Goal: Check status: Check status

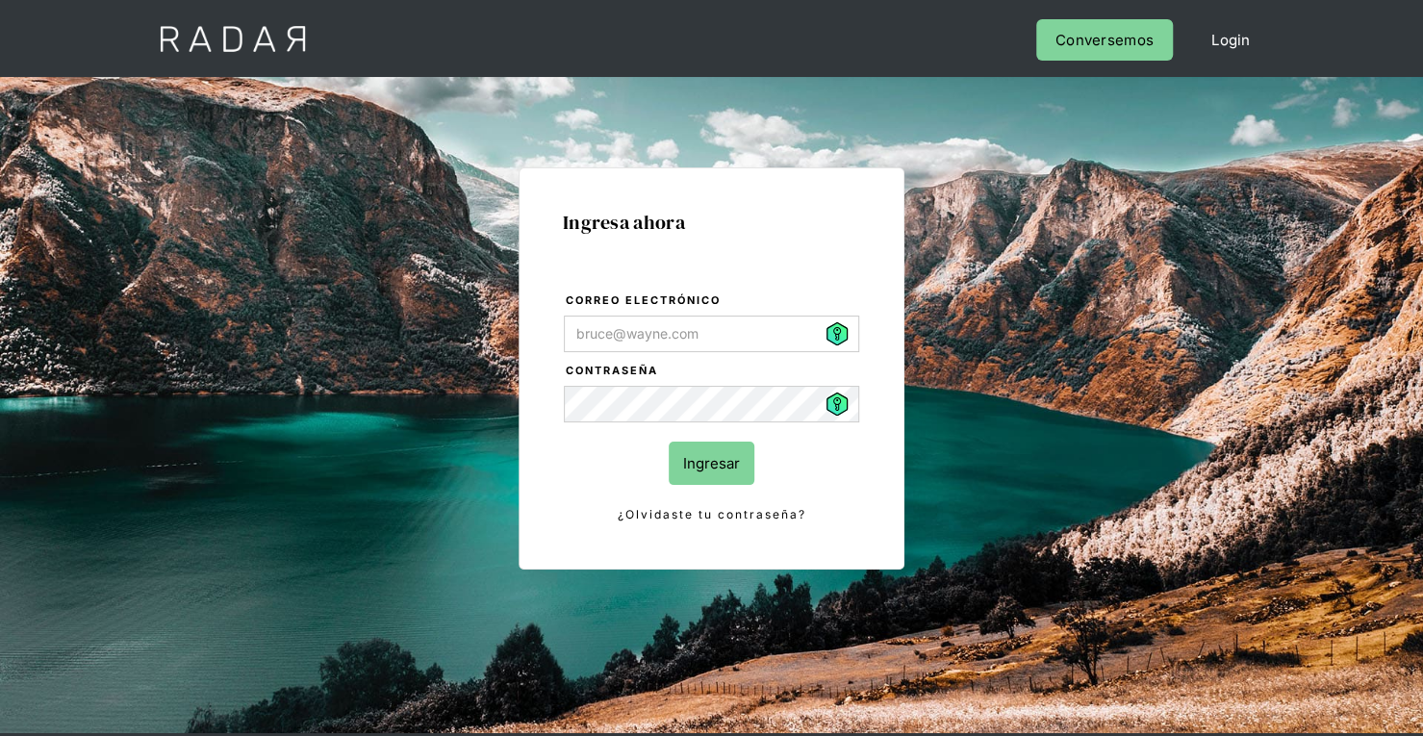
type input "[PERSON_NAME][EMAIL_ADDRESS][PERSON_NAME][DOMAIN_NAME]"
click at [668, 441] on input "Ingresar" at bounding box center [711, 462] width 86 height 43
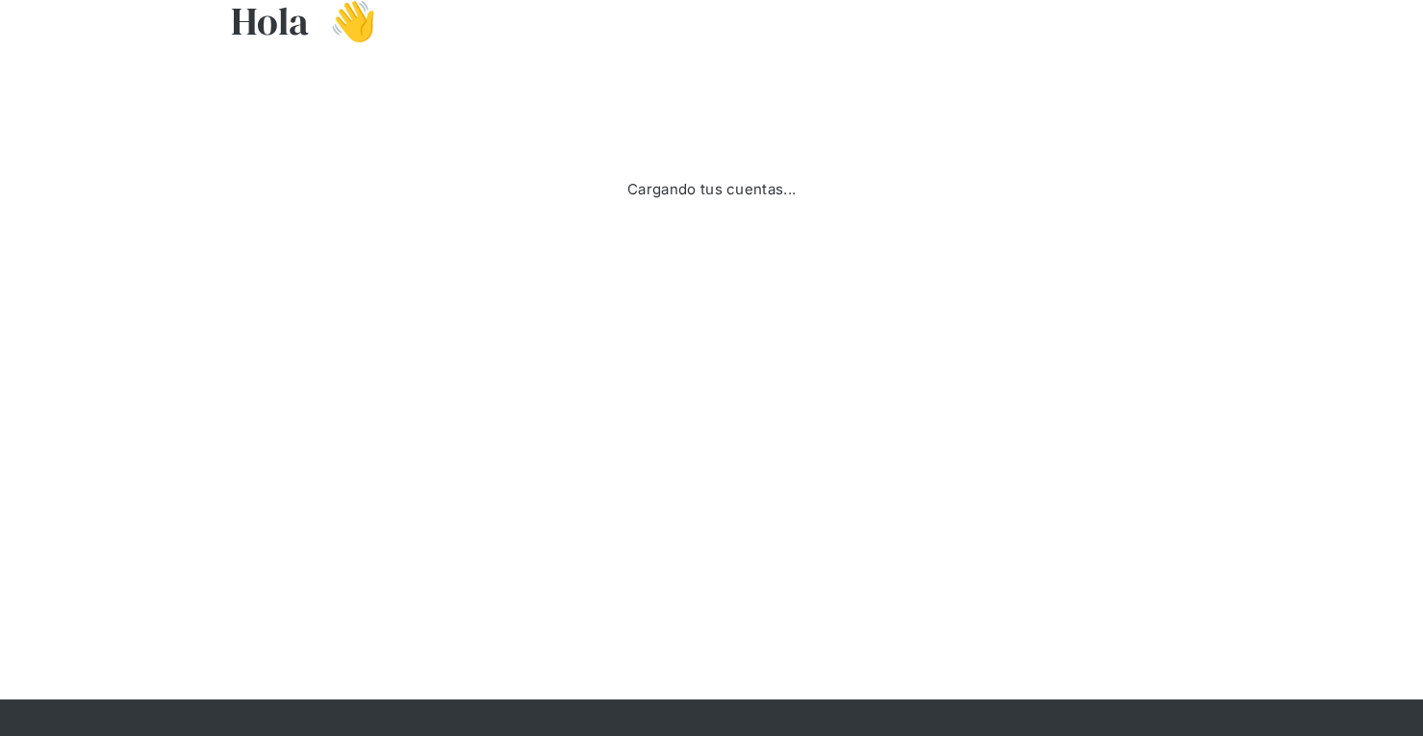
scroll to position [280, 0]
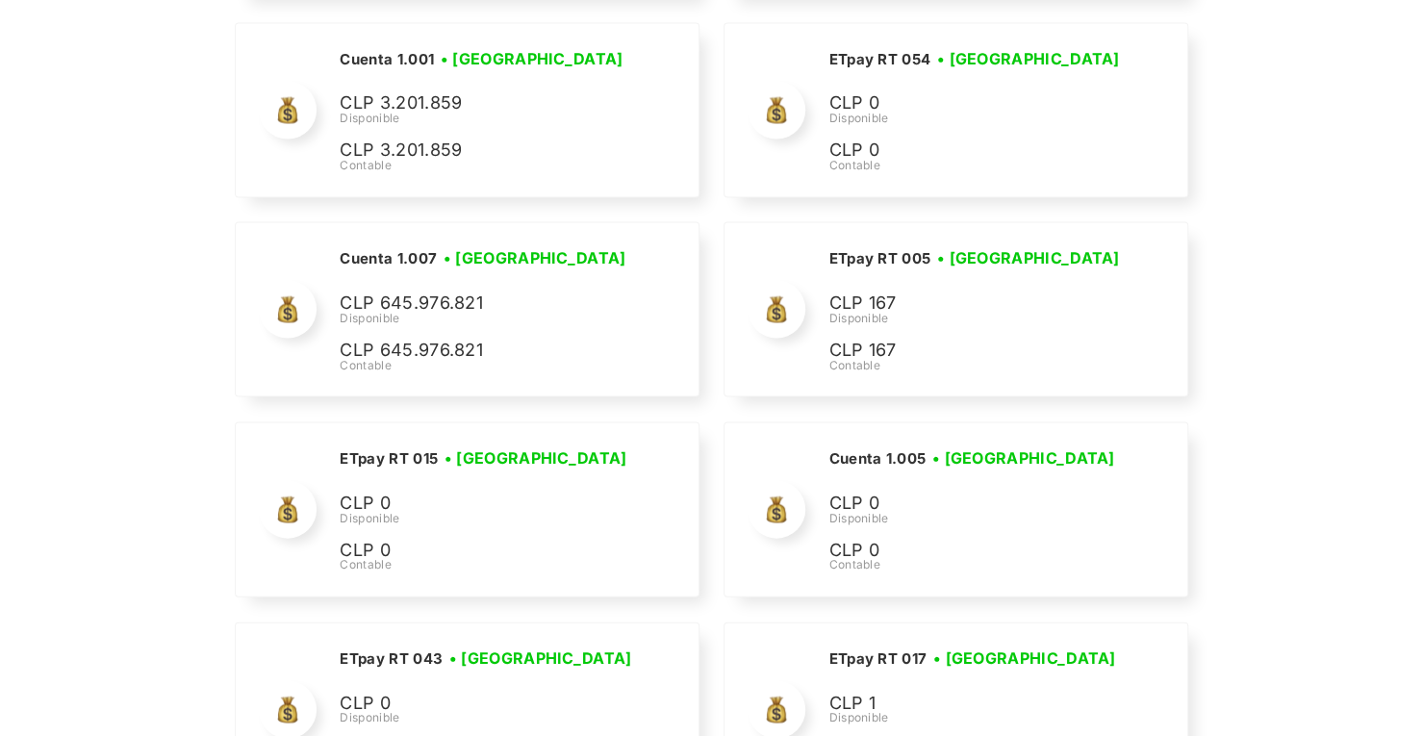
scroll to position [6410, 0]
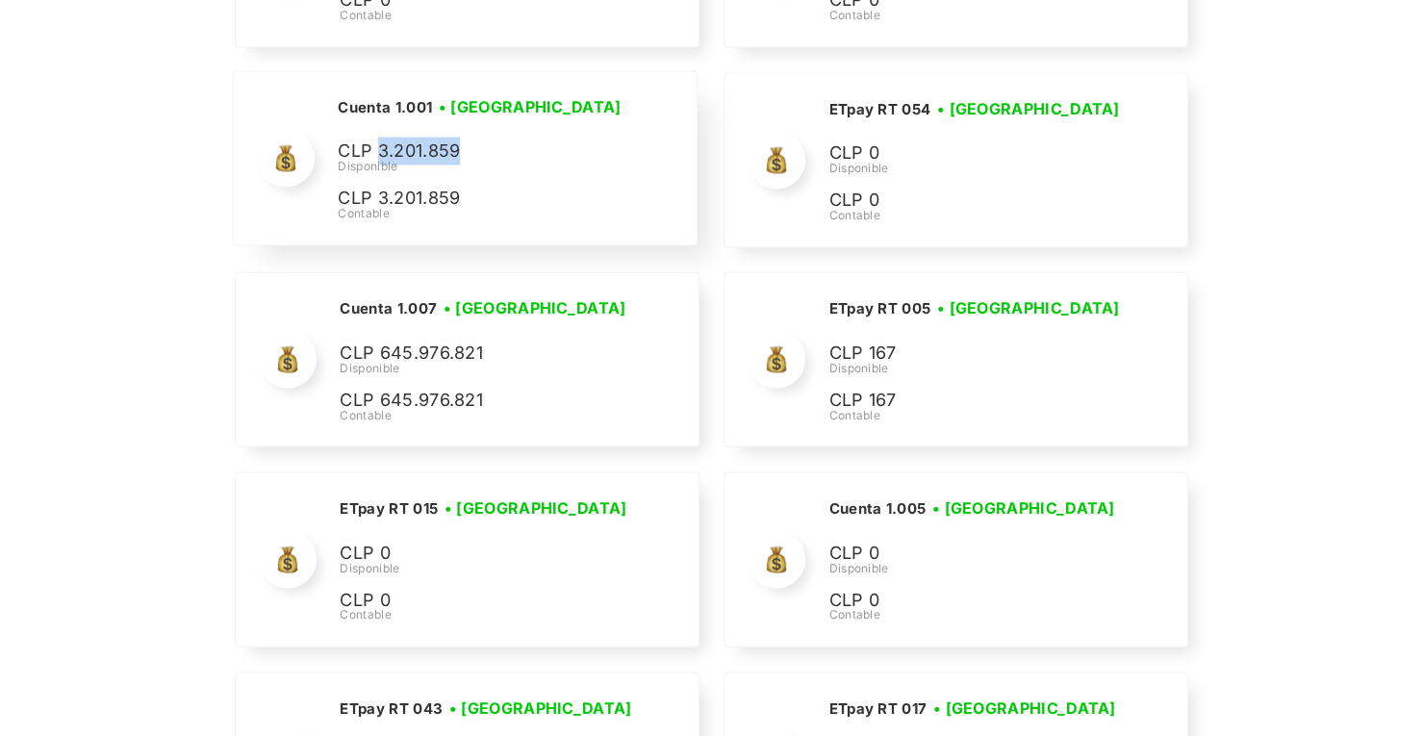
drag, startPoint x: 466, startPoint y: 128, endPoint x: 381, endPoint y: 126, distance: 84.7
click at [381, 138] on p "CLP 3.201.859" at bounding box center [482, 152] width 289 height 28
copy p "3.201.859"
